Goal: Transaction & Acquisition: Subscribe to service/newsletter

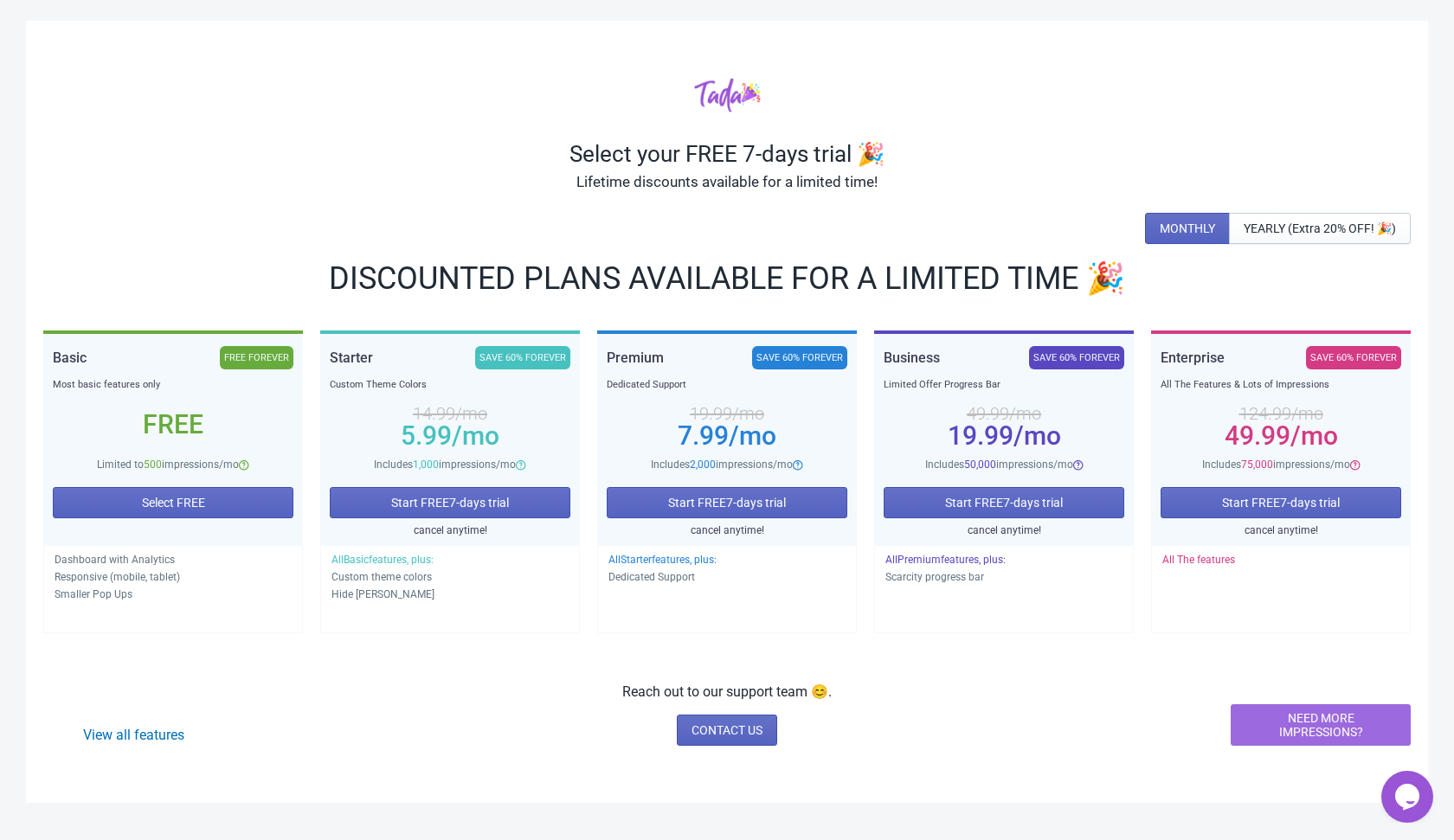
click at [401, 709] on div "View all features Reach out to our support team 😊. CONTACT US NEED MORE IMPRESS…" at bounding box center [727, 713] width 1368 height 64
click at [255, 500] on button "Select FREE" at bounding box center [173, 503] width 240 height 31
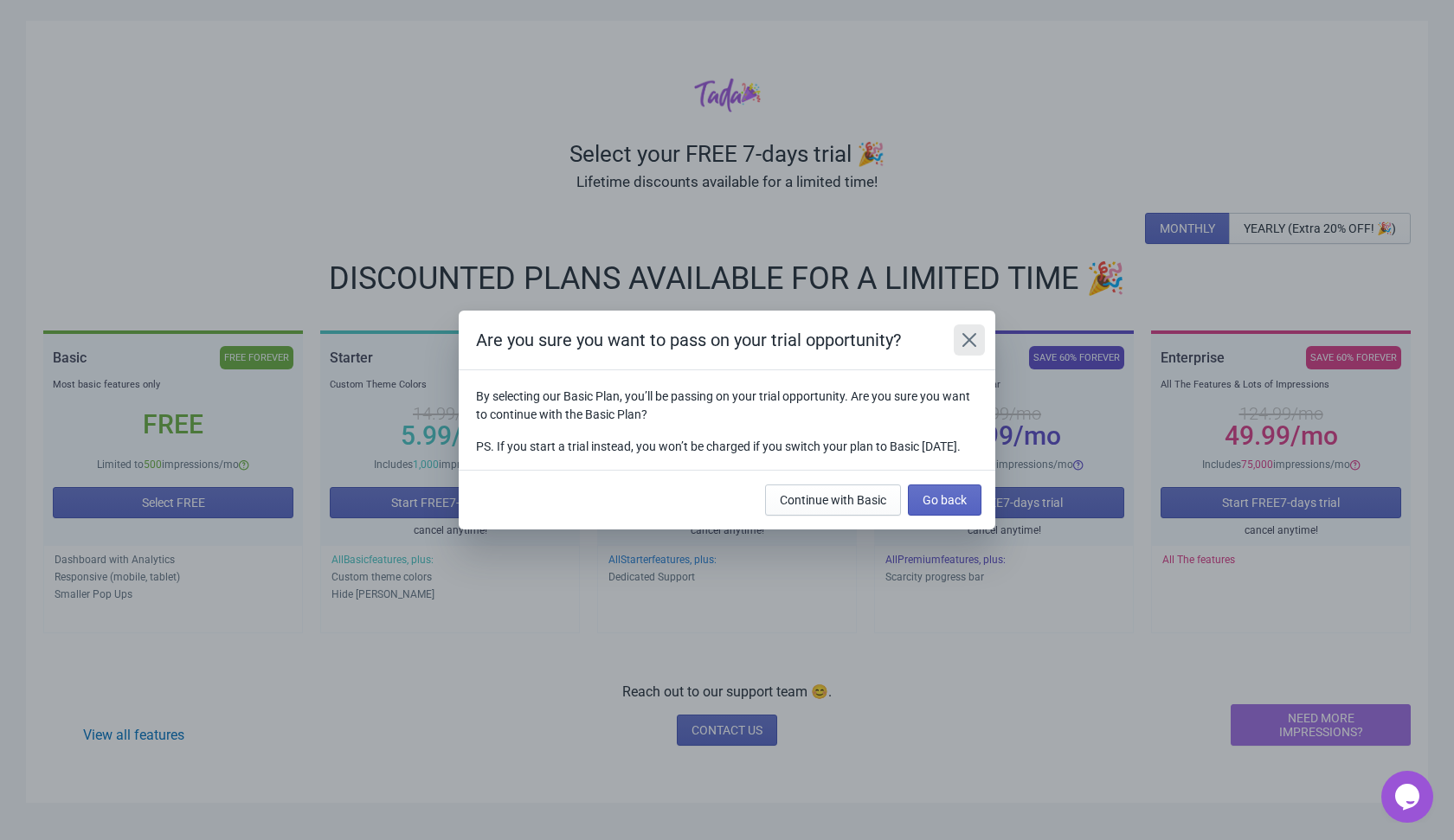
click at [959, 339] on button "Close" at bounding box center [970, 340] width 31 height 31
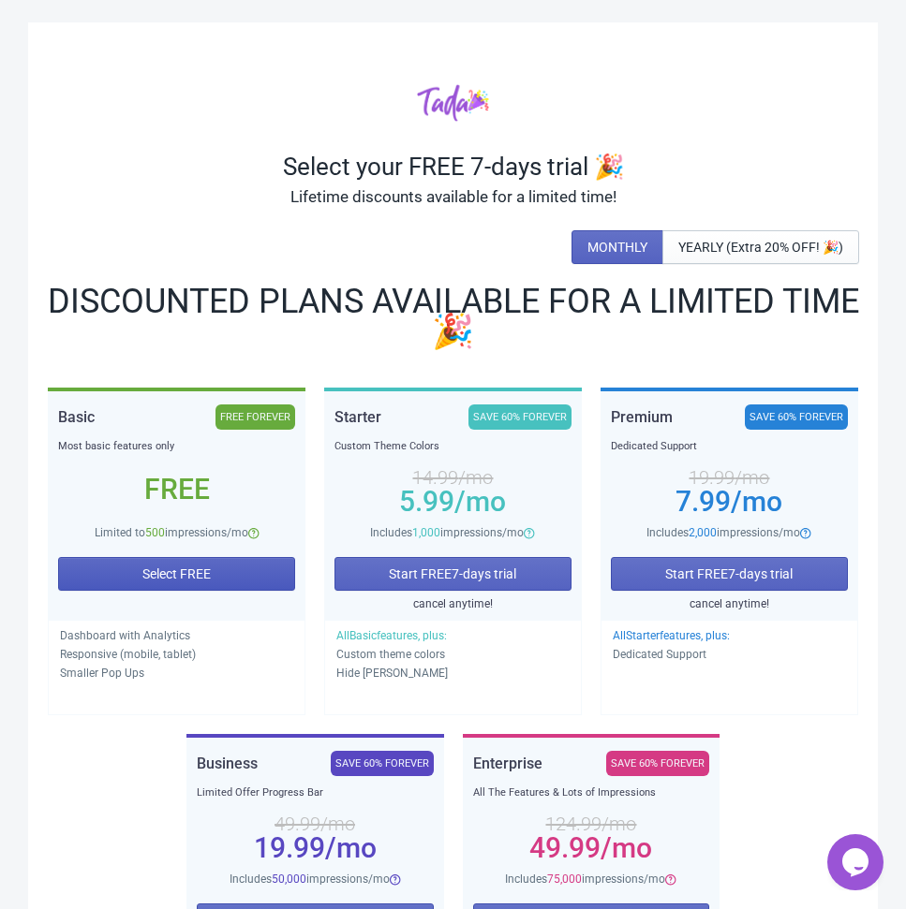
click at [225, 584] on button "Select FREE" at bounding box center [176, 574] width 237 height 34
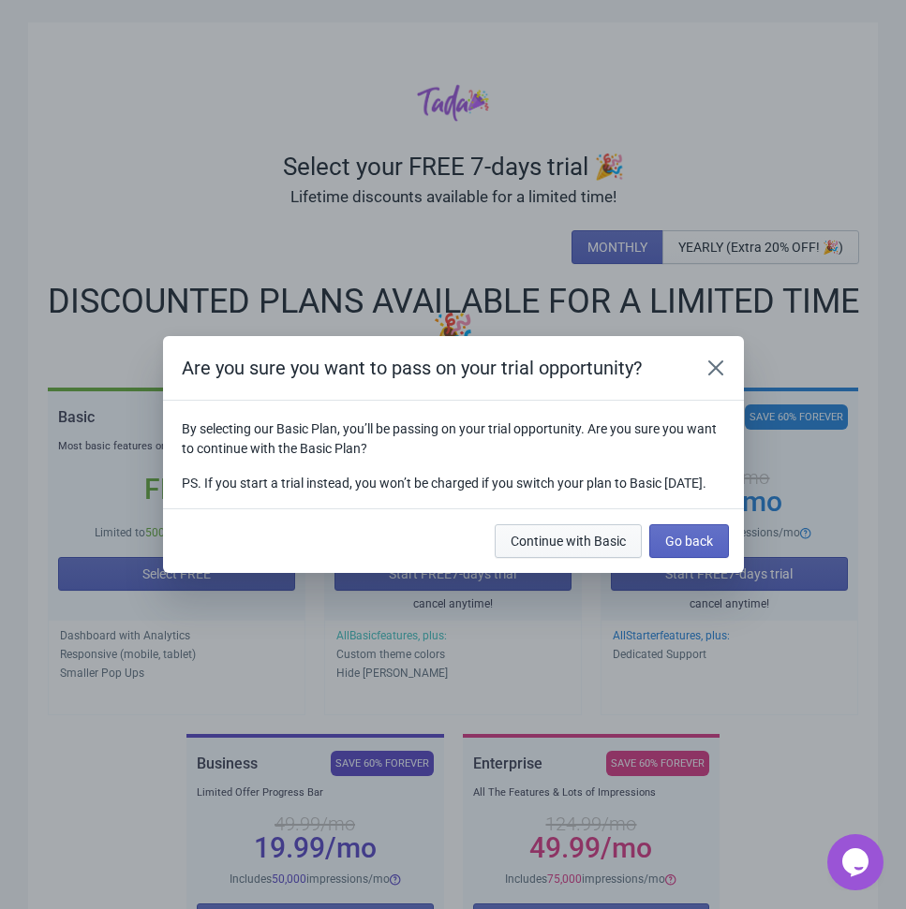
click at [571, 549] on span "Continue with Basic" at bounding box center [567, 541] width 115 height 15
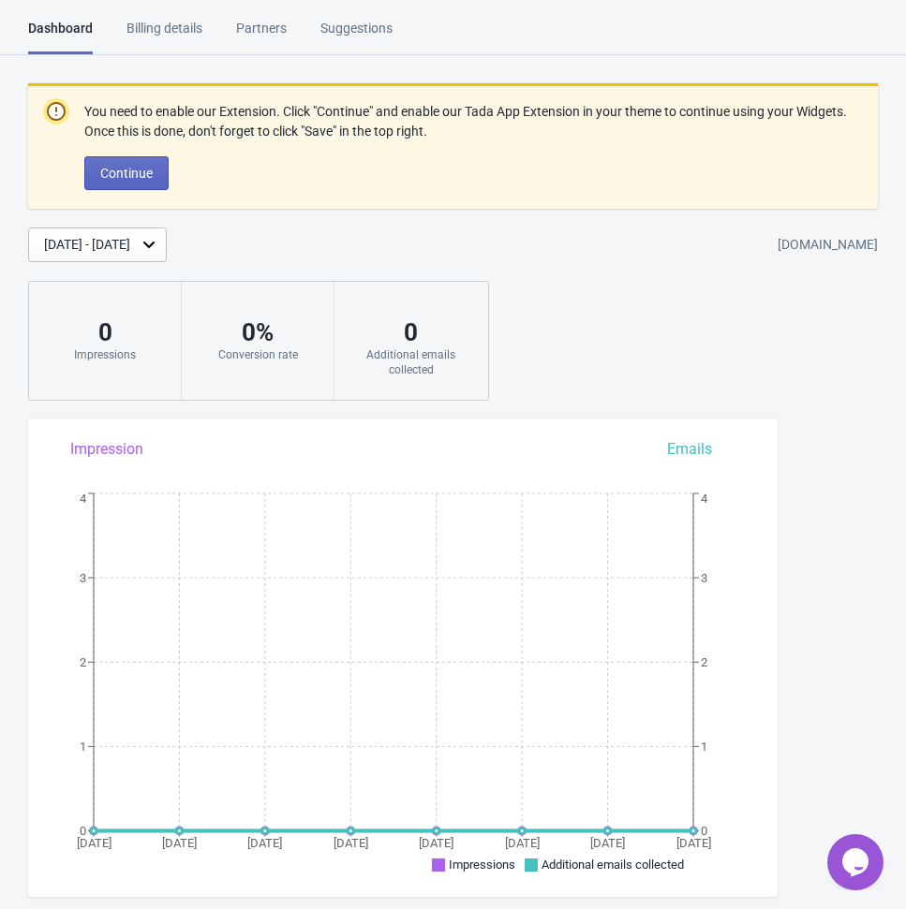
click at [180, 25] on div "Billing details" at bounding box center [164, 35] width 76 height 33
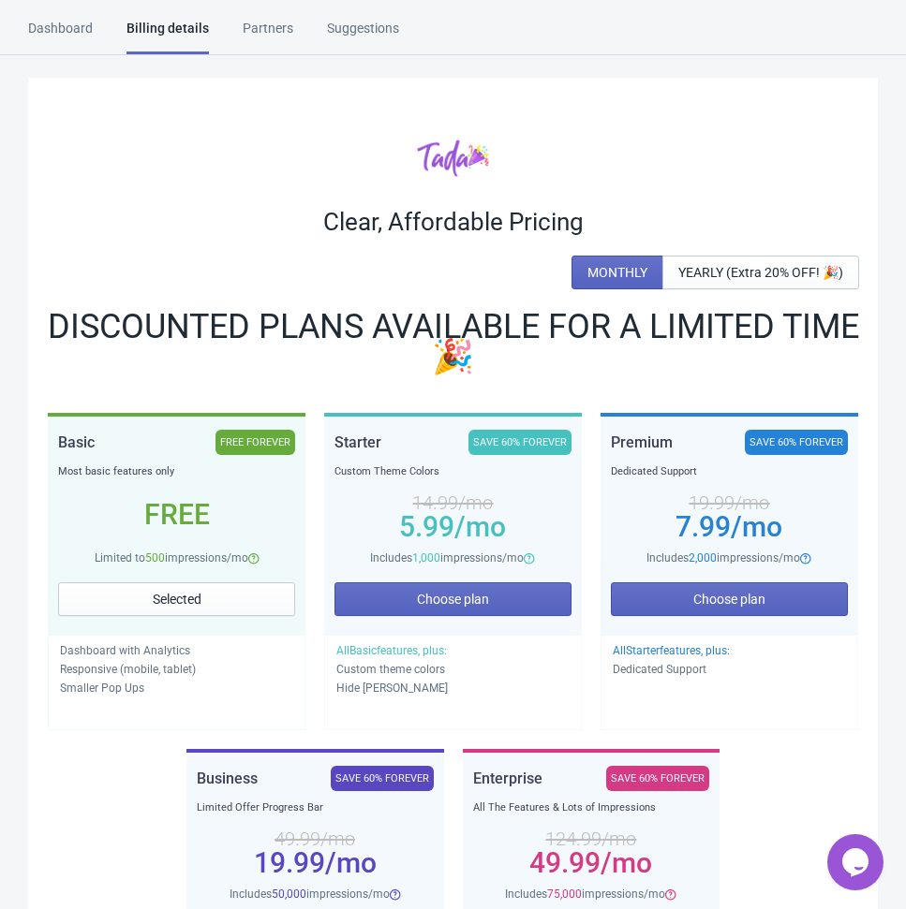
click at [93, 35] on div "Dashboard" at bounding box center [60, 35] width 65 height 33
